Goal: Information Seeking & Learning: Check status

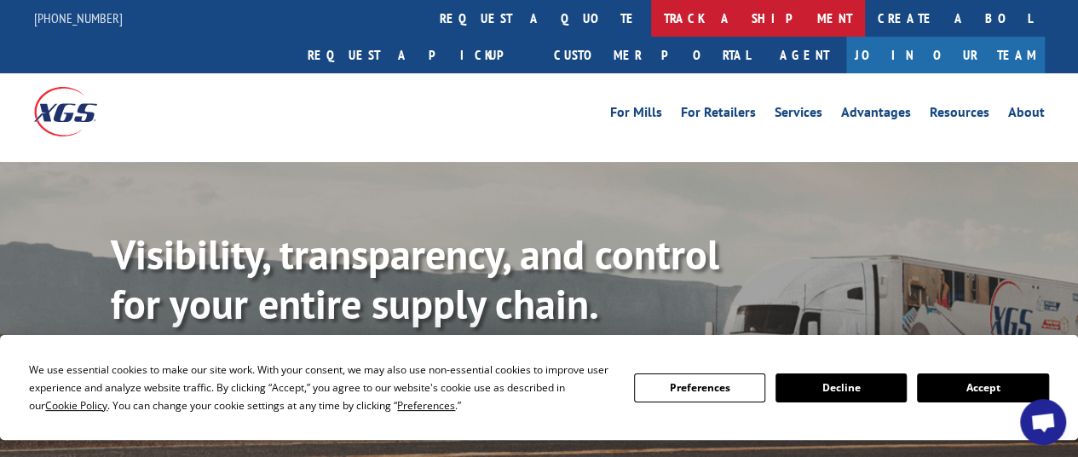
click at [651, 17] on link "track a shipment" at bounding box center [758, 18] width 214 height 37
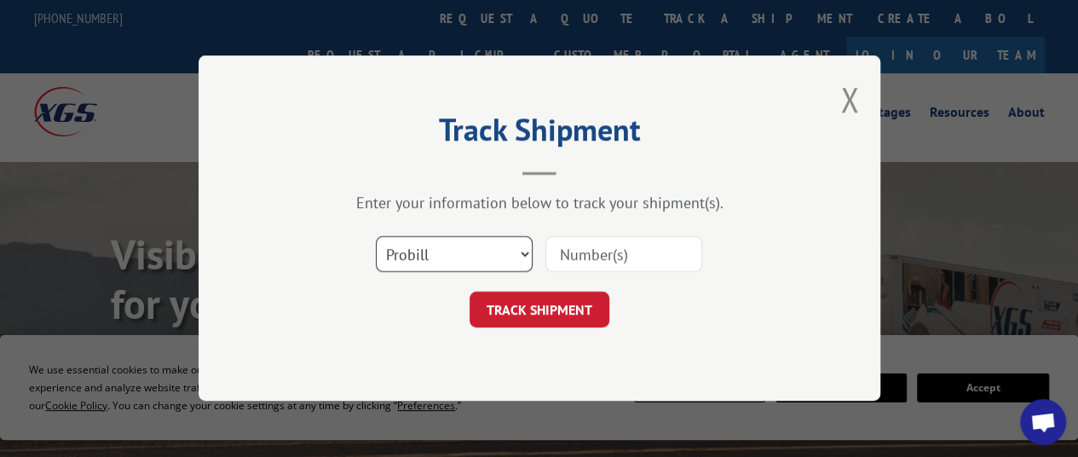
click at [516, 250] on select "Select category... Probill BOL PO" at bounding box center [454, 255] width 157 height 36
select select "bol"
click at [376, 237] on select "Select category... Probill BOL PO" at bounding box center [454, 255] width 157 height 36
click at [588, 248] on input at bounding box center [623, 255] width 157 height 36
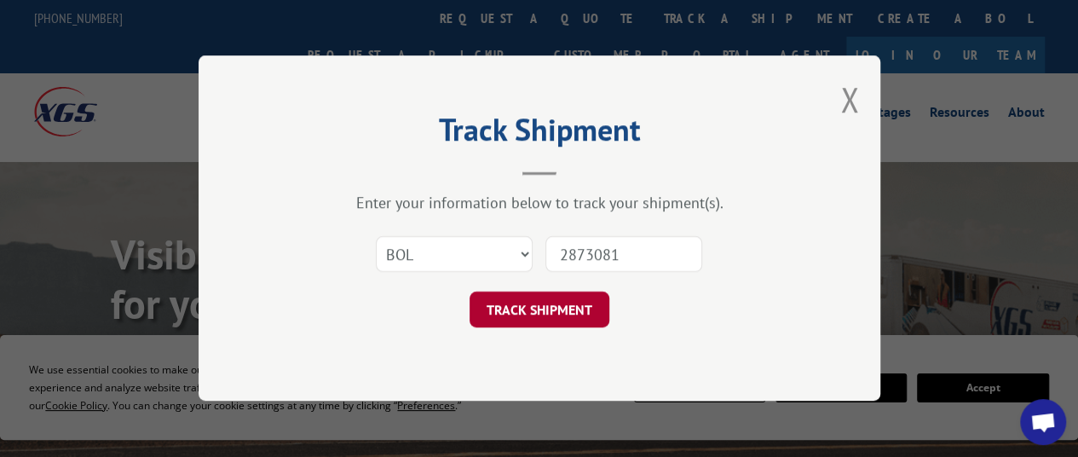
type input "2873081"
click at [555, 313] on button "TRACK SHIPMENT" at bounding box center [539, 310] width 140 height 36
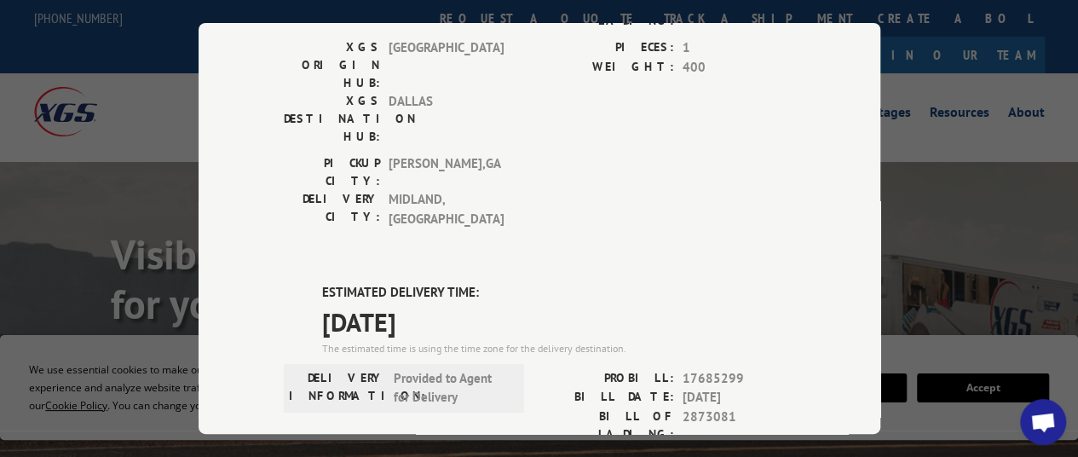
scroll to position [341, 0]
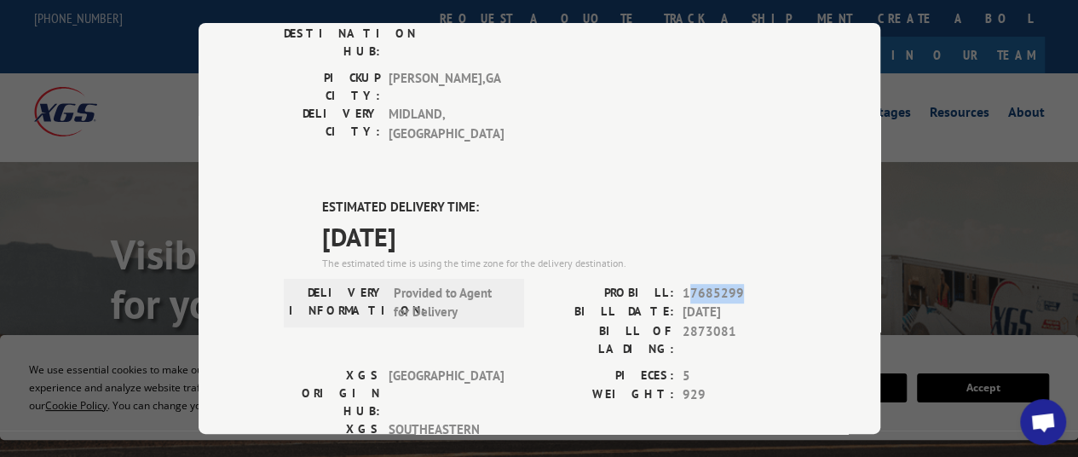
drag, startPoint x: 680, startPoint y: 188, endPoint x: 753, endPoint y: 188, distance: 73.3
click at [753, 283] on span "17685299" at bounding box center [738, 293] width 112 height 20
drag, startPoint x: 678, startPoint y: 183, endPoint x: 759, endPoint y: 183, distance: 80.9
click at [759, 283] on span "17685299" at bounding box center [738, 293] width 112 height 20
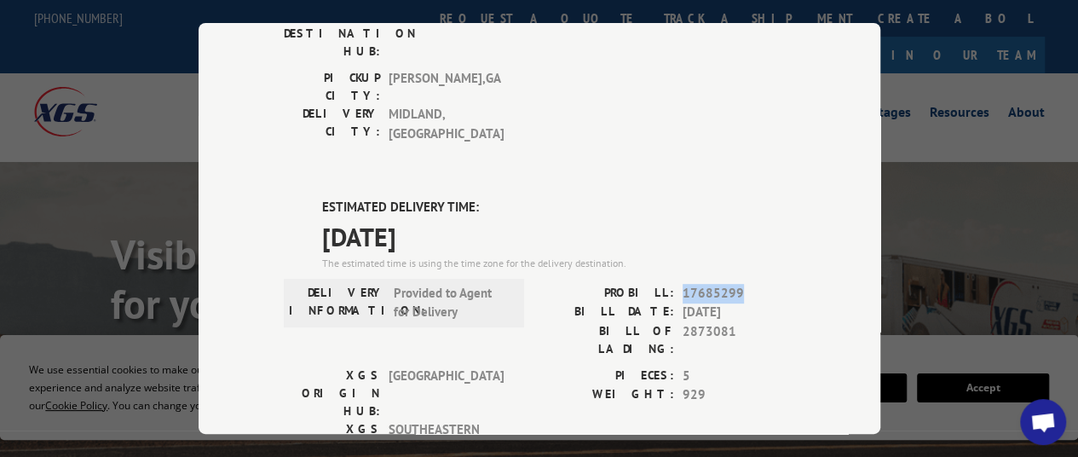
copy span "17685299"
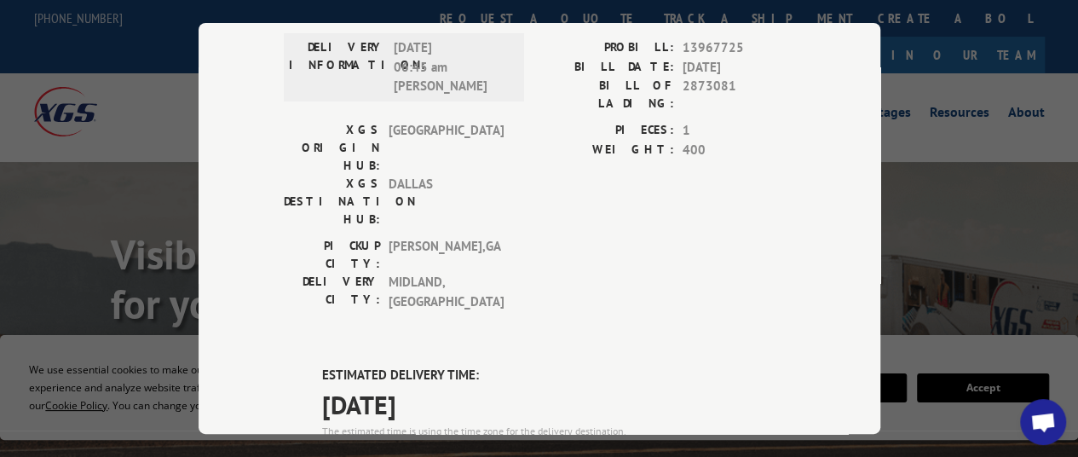
scroll to position [0, 0]
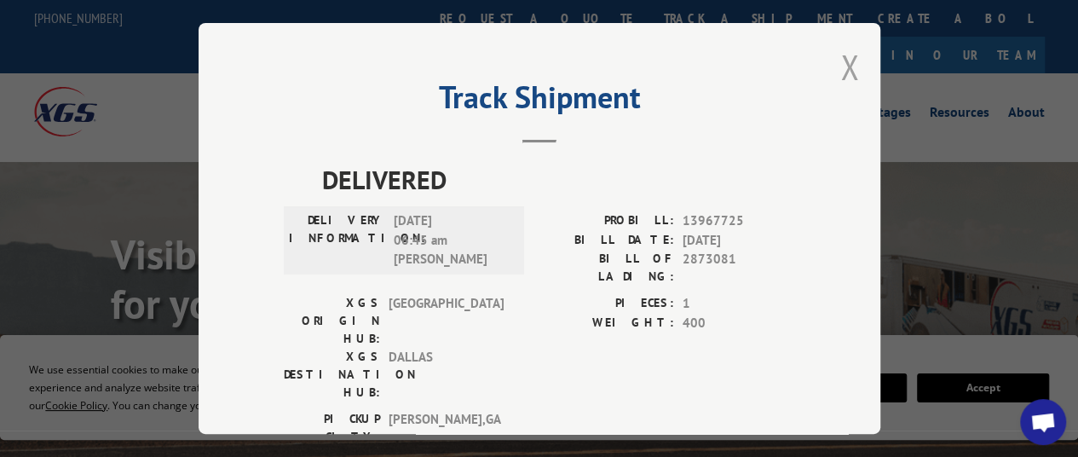
click at [844, 60] on button "Close modal" at bounding box center [849, 66] width 19 height 45
